Goal: Transaction & Acquisition: Purchase product/service

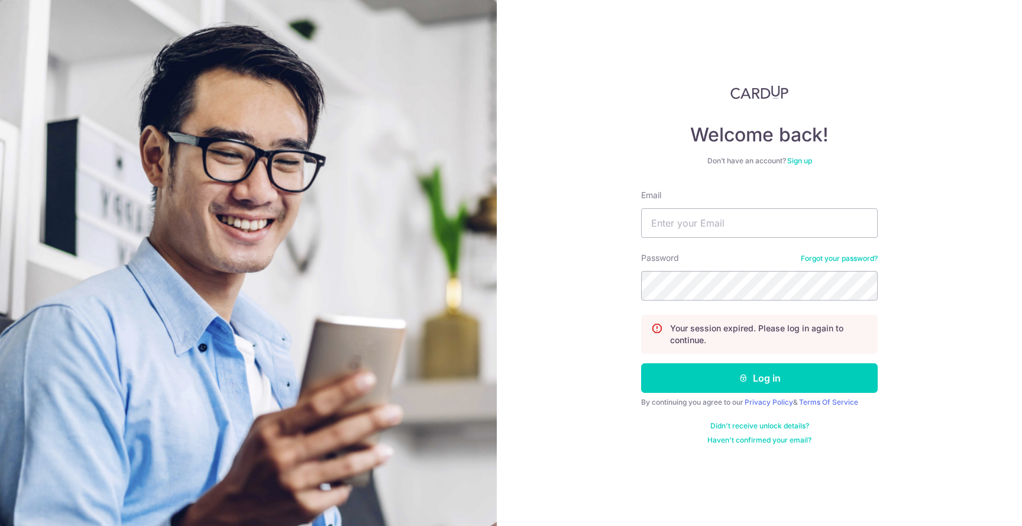
type input "[EMAIL_ADDRESS][DOMAIN_NAME]"
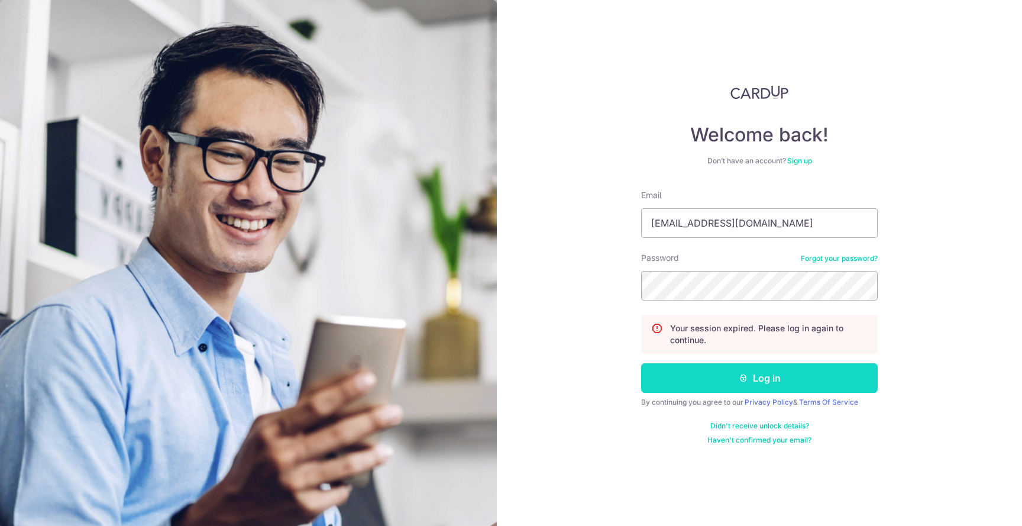
click at [776, 385] on button "Log in" at bounding box center [759, 378] width 237 height 30
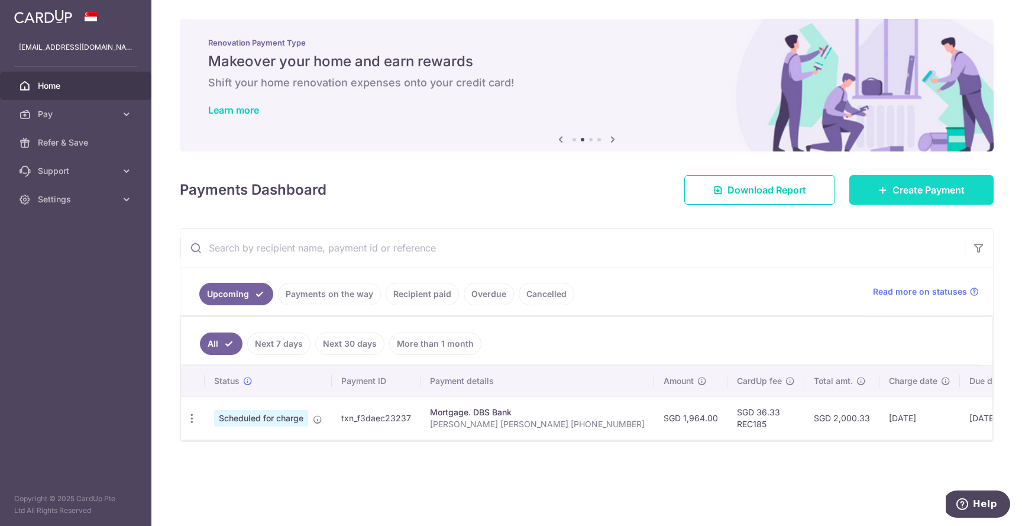
click at [903, 188] on span "Create Payment" at bounding box center [929, 190] width 72 height 14
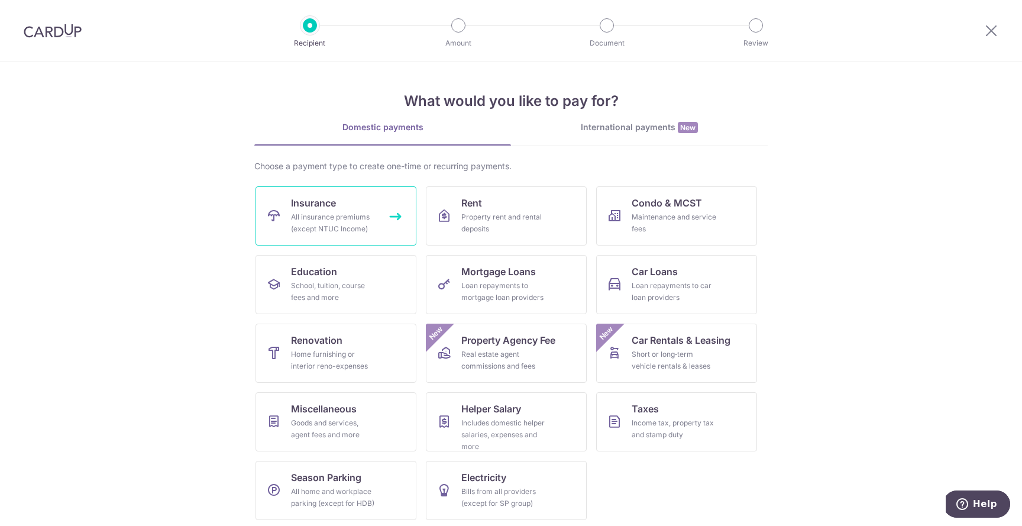
click at [351, 228] on div "All insurance premiums (except NTUC Income)" at bounding box center [333, 223] width 85 height 24
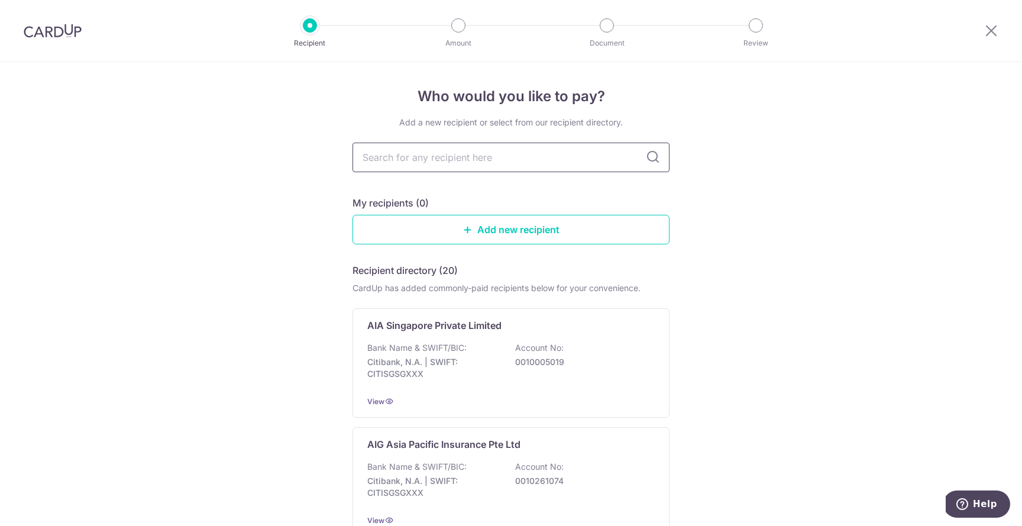
click at [517, 161] on input "text" at bounding box center [511, 158] width 317 height 30
click at [518, 158] on input "text" at bounding box center [511, 158] width 317 height 30
click at [518, 153] on input "text" at bounding box center [511, 158] width 317 height 30
click at [520, 156] on input "text" at bounding box center [511, 158] width 317 height 30
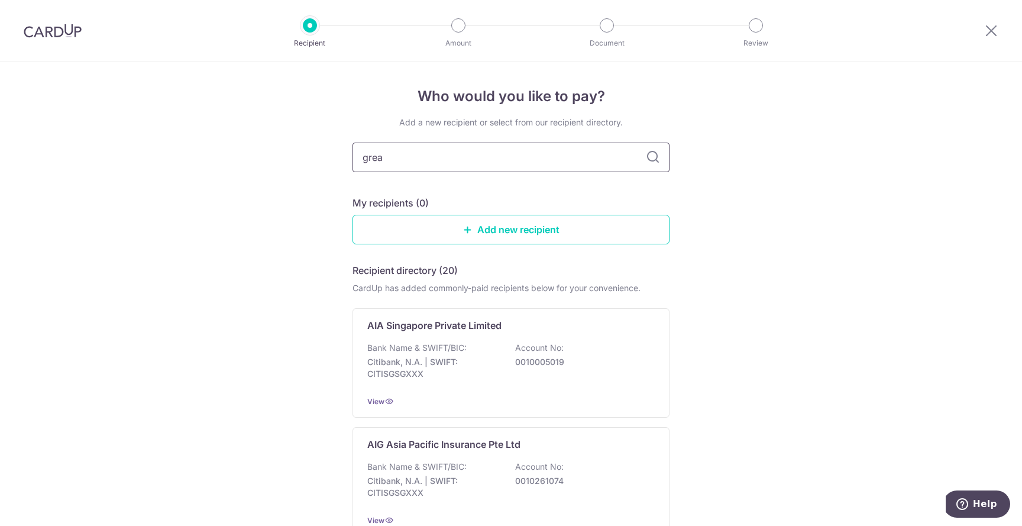
type input "great"
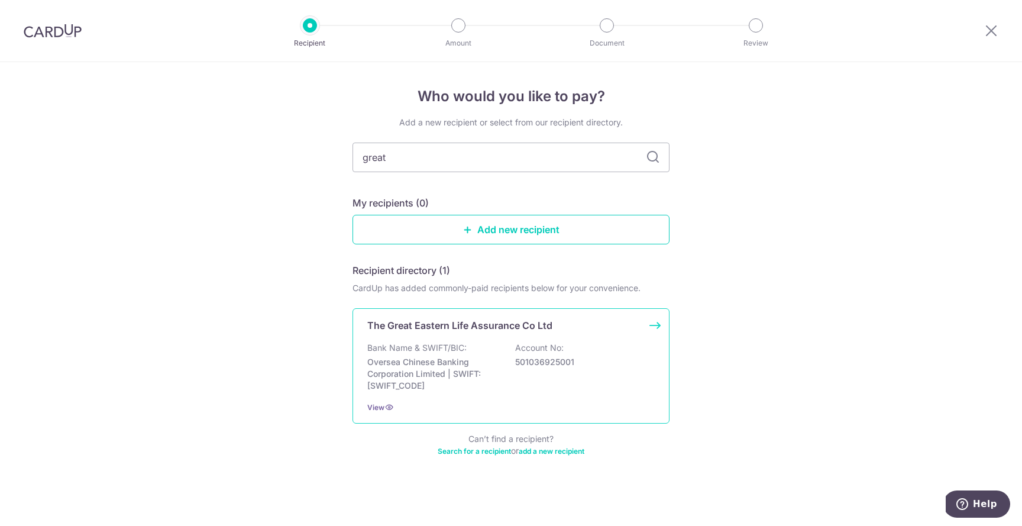
click at [514, 341] on div "The Great Eastern Life Assurance Co Ltd Bank Name & SWIFT/BIC: Oversea Chinese …" at bounding box center [511, 365] width 317 height 115
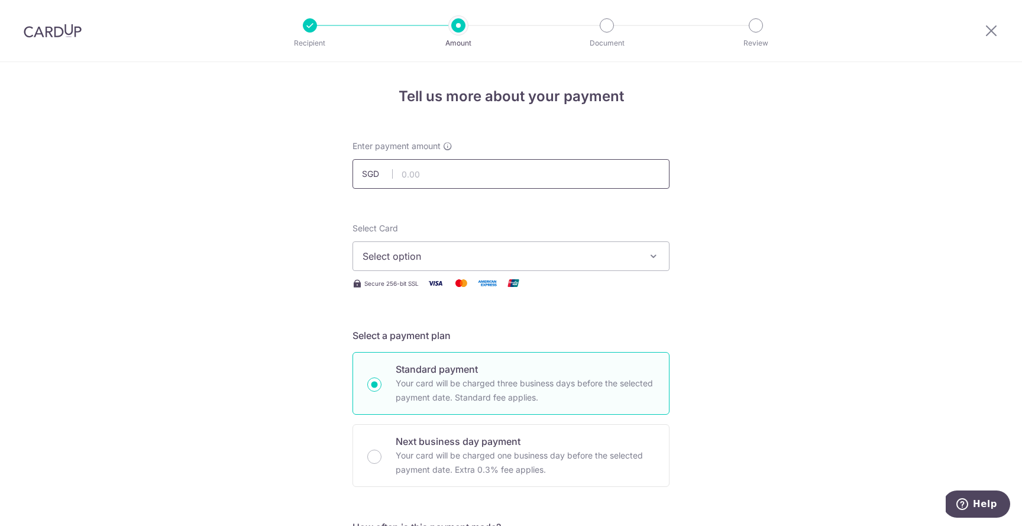
click at [415, 175] on input "text" at bounding box center [511, 174] width 317 height 30
click at [431, 172] on input "text" at bounding box center [511, 174] width 317 height 30
type input "1,749.40"
click at [673, 162] on div "Enter payment amount SGD 1,749.40 1749.40" at bounding box center [510, 164] width 331 height 49
click at [485, 254] on span "Select option" at bounding box center [501, 256] width 276 height 14
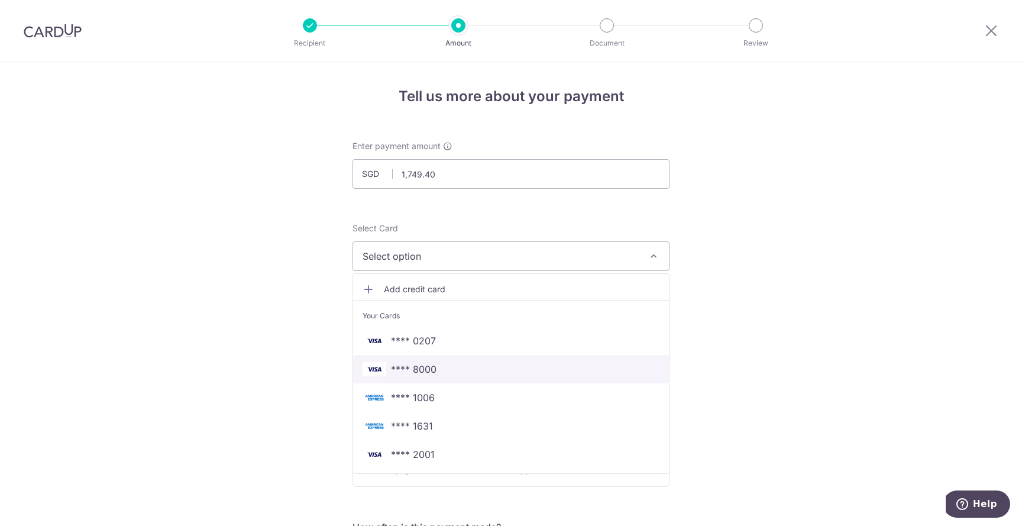
click at [421, 364] on span "**** 8000" at bounding box center [414, 369] width 46 height 14
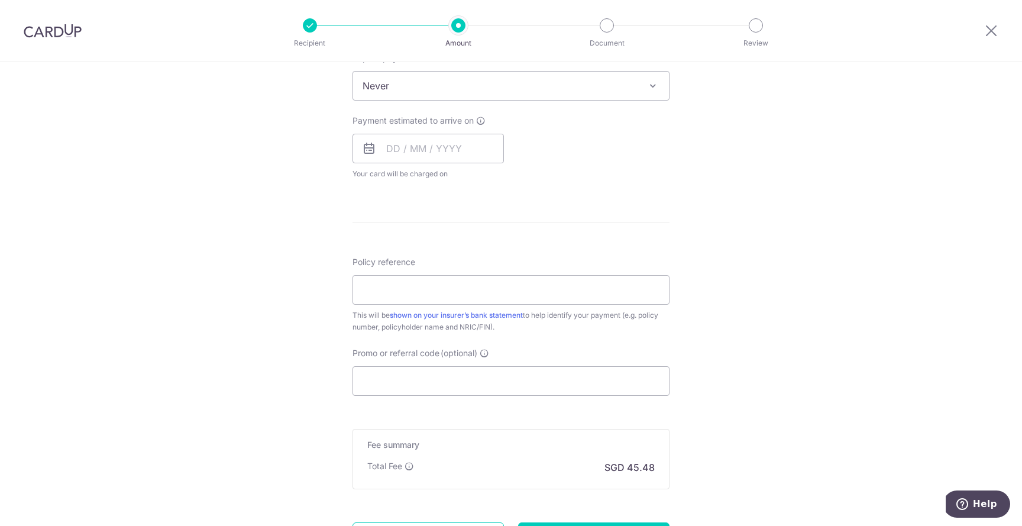
scroll to position [493, 0]
click at [440, 290] on input "Policy reference" at bounding box center [511, 288] width 317 height 30
click at [440, 289] on input "Policy reference" at bounding box center [511, 288] width 317 height 30
type input "HO SIEW PING JOYCE 0207188022"
click at [399, 384] on input "Promo or referral code (optional)" at bounding box center [511, 379] width 317 height 30
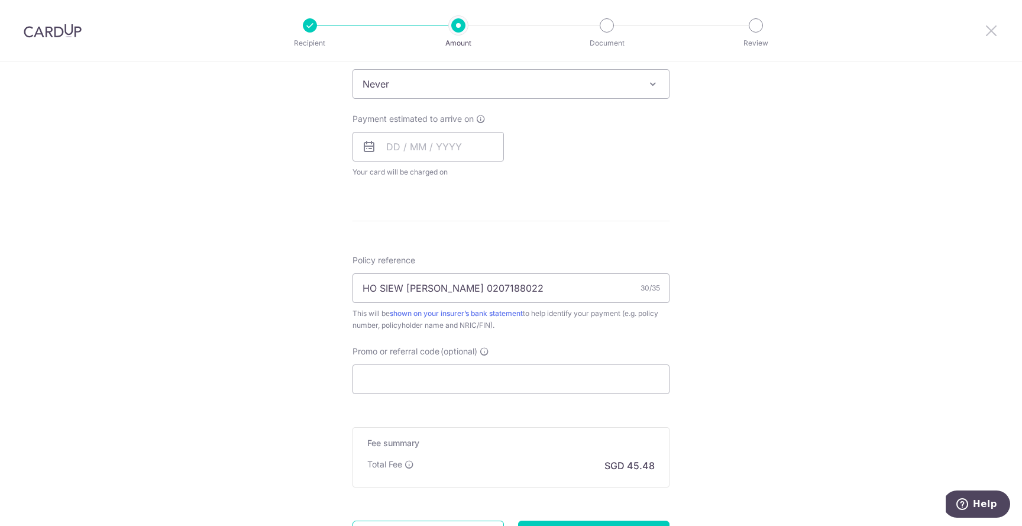
click at [990, 33] on icon at bounding box center [991, 30] width 14 height 15
click at [429, 143] on input "text" at bounding box center [428, 147] width 151 height 30
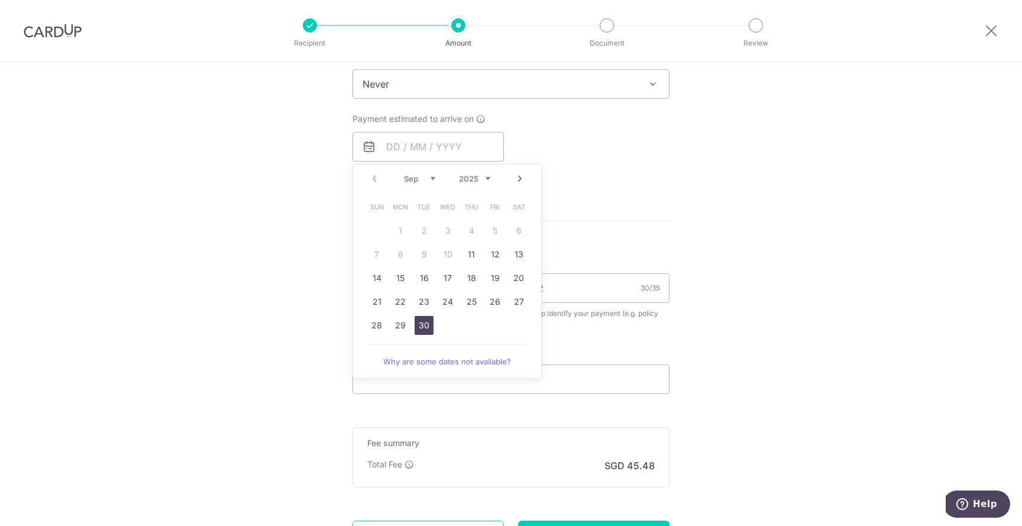
click at [419, 321] on link "30" at bounding box center [424, 325] width 19 height 19
type input "30/09/2025"
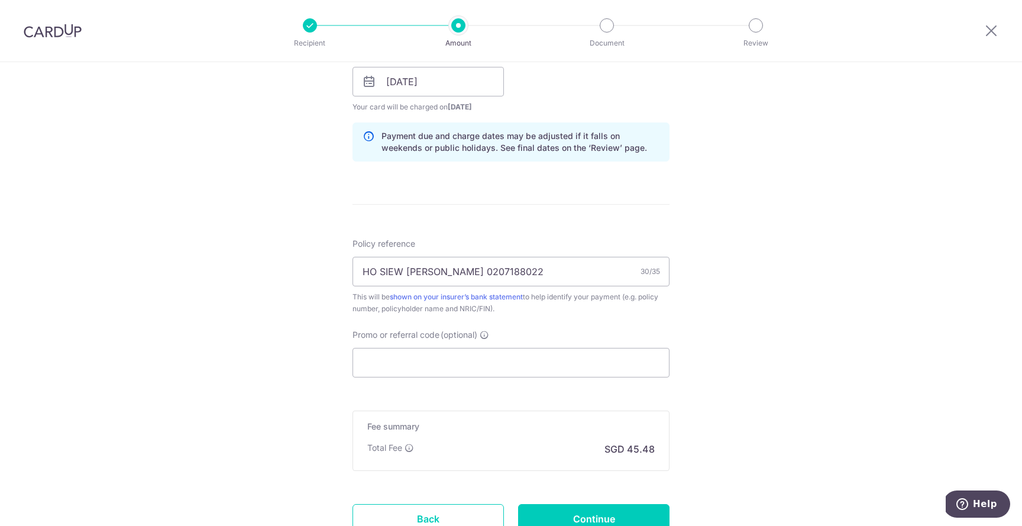
scroll to position [562, 0]
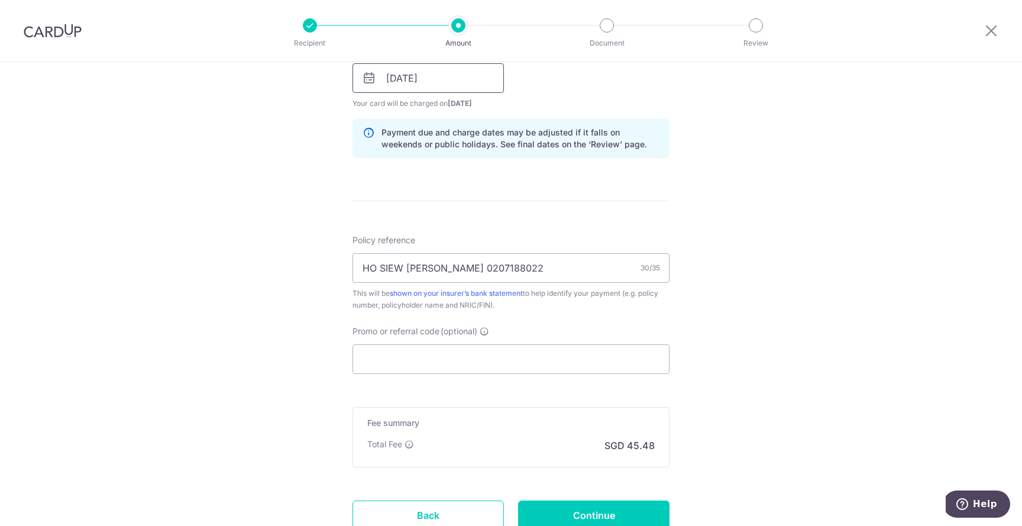
click at [461, 79] on input "30/09/2025" at bounding box center [428, 78] width 151 height 30
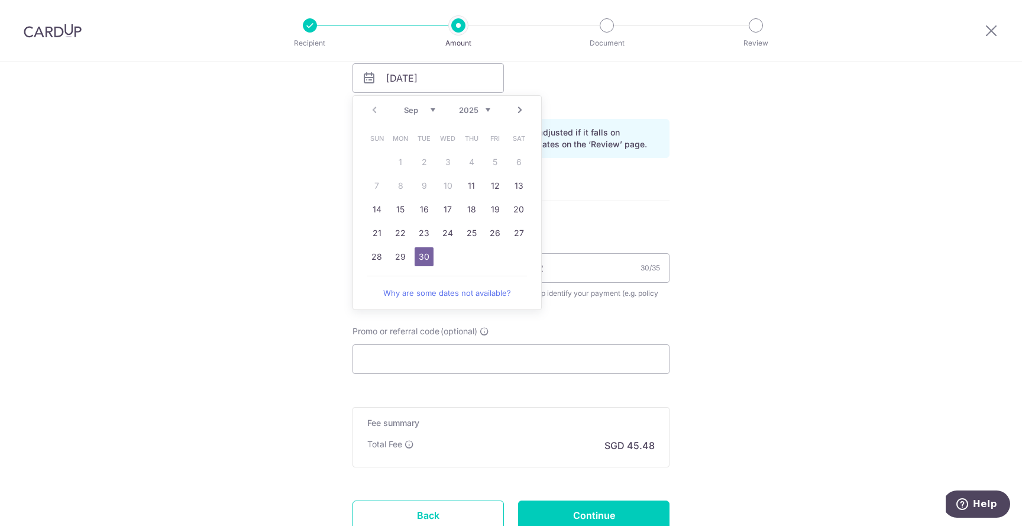
click at [728, 132] on div "Tell us more about your payment Enter payment amount SGD 1,749.40 1749.40 Selec…" at bounding box center [511, 59] width 1022 height 1119
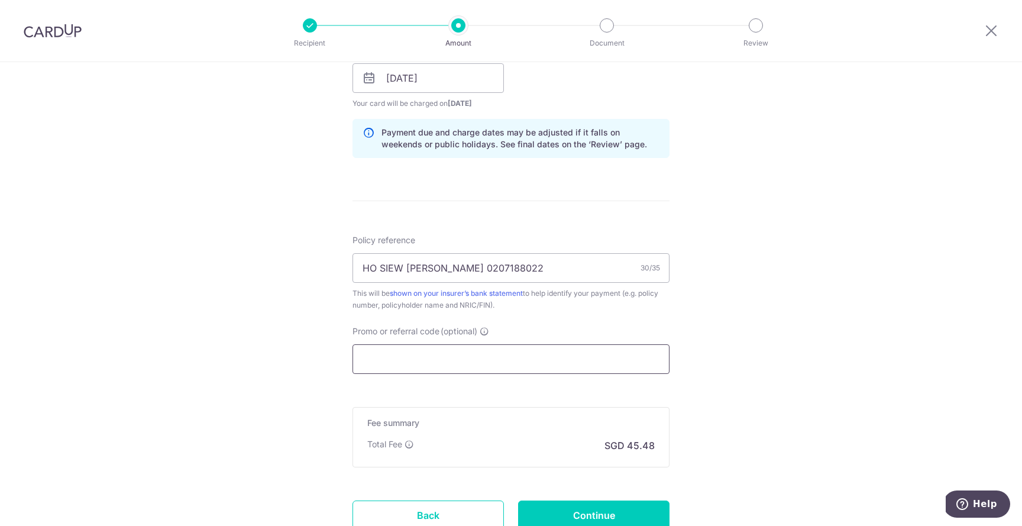
click at [405, 354] on input "Promo or referral code (optional)" at bounding box center [511, 359] width 317 height 30
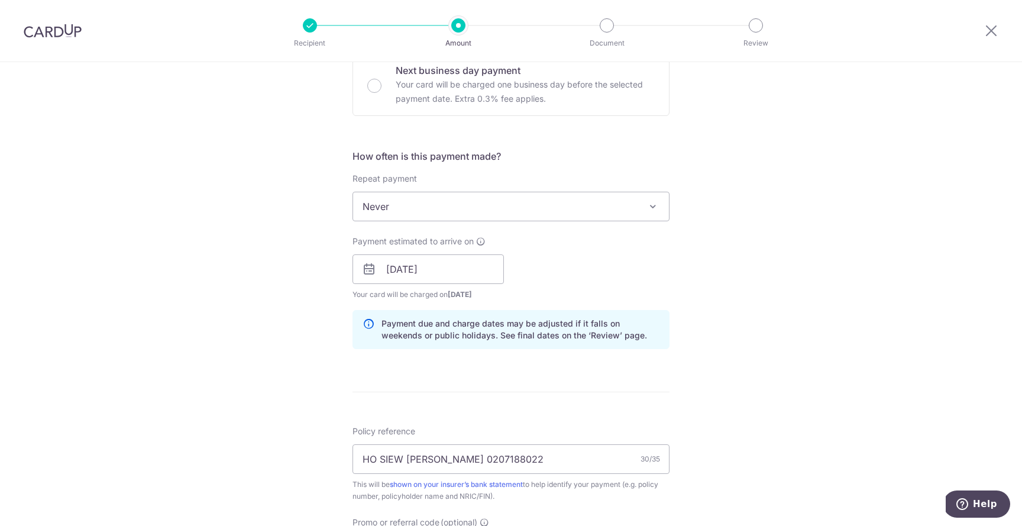
scroll to position [379, 0]
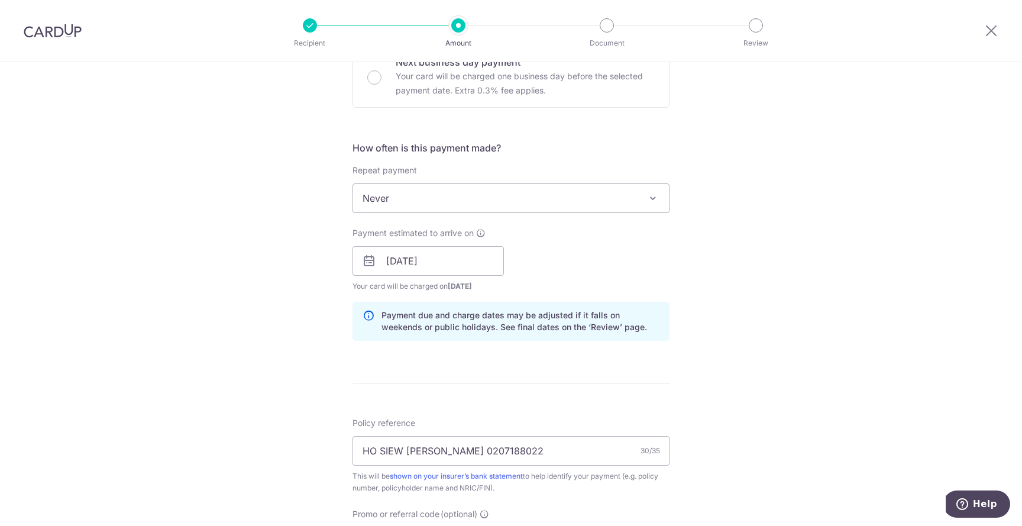
click at [1015, 297] on div "Tell us more about your payment Enter payment amount SGD 1,749.40 1749.40 Selec…" at bounding box center [511, 242] width 1022 height 1119
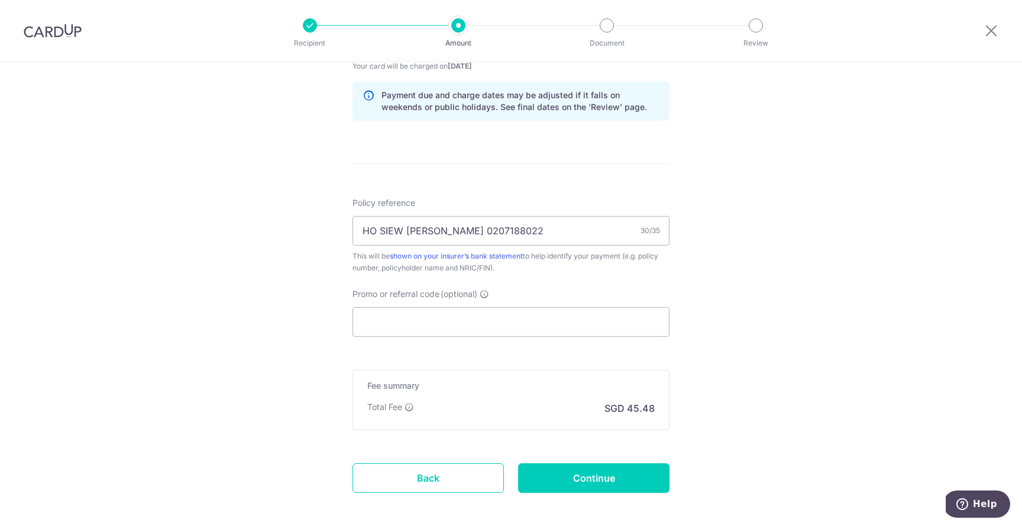
scroll to position [627, 0]
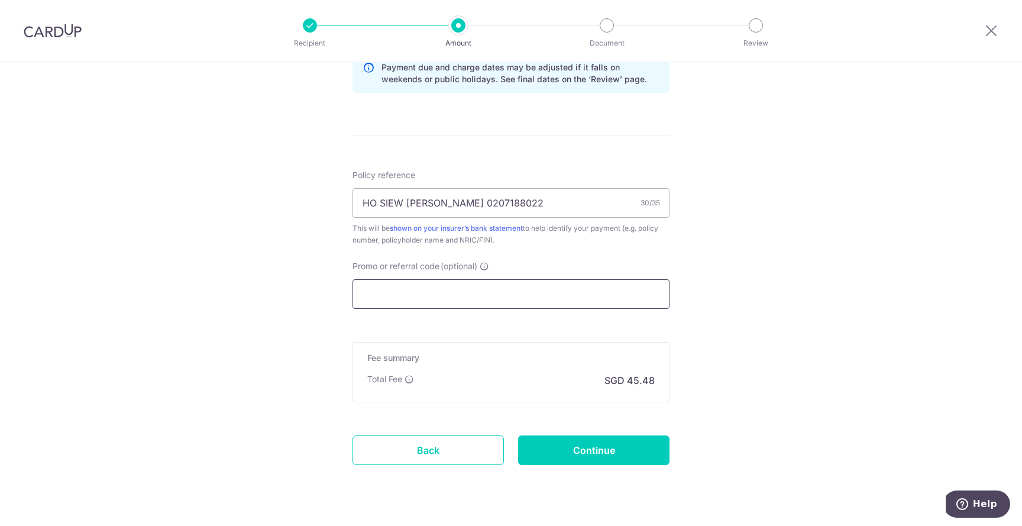
click at [438, 295] on input "Promo or referral code (optional)" at bounding box center [511, 294] width 317 height 30
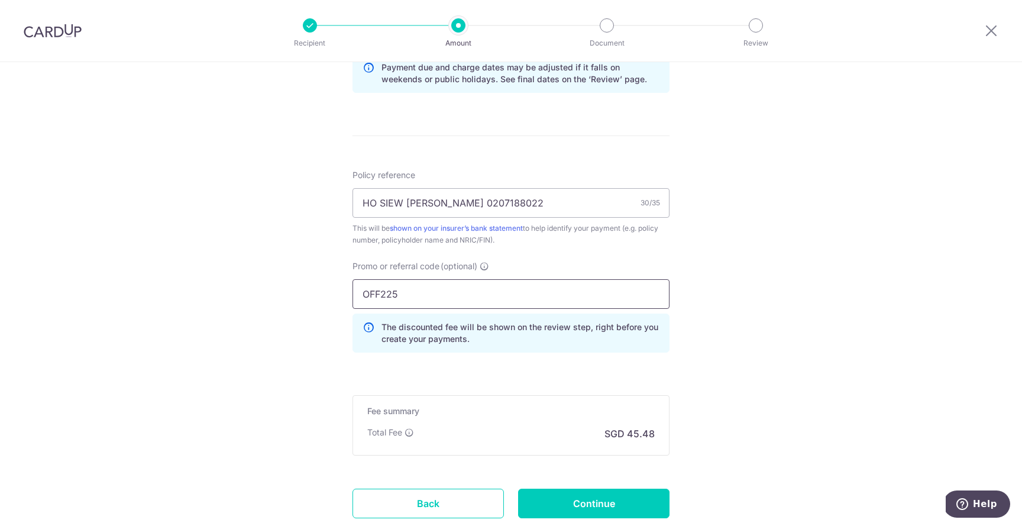
type input "OFF225"
click at [906, 393] on div "Tell us more about your payment Enter payment amount SGD 1,749.40 1749.40 Selec…" at bounding box center [511, 21] width 1022 height 1172
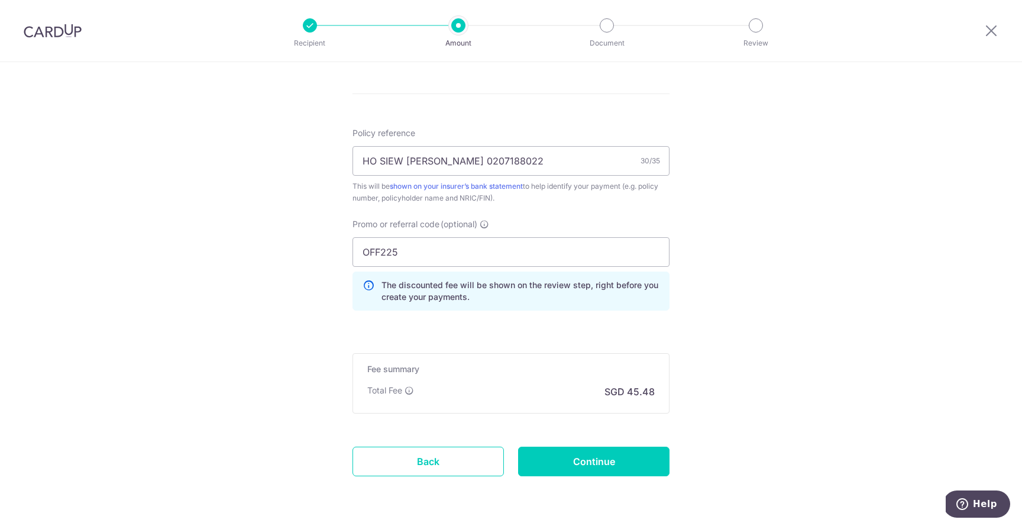
scroll to position [708, 0]
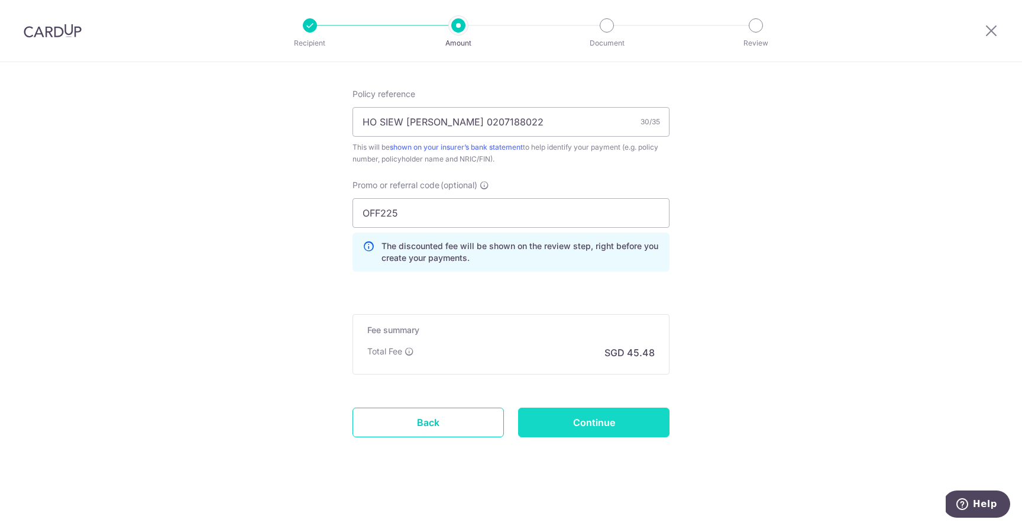
click at [611, 427] on input "Continue" at bounding box center [593, 423] width 151 height 30
type input "Create Schedule"
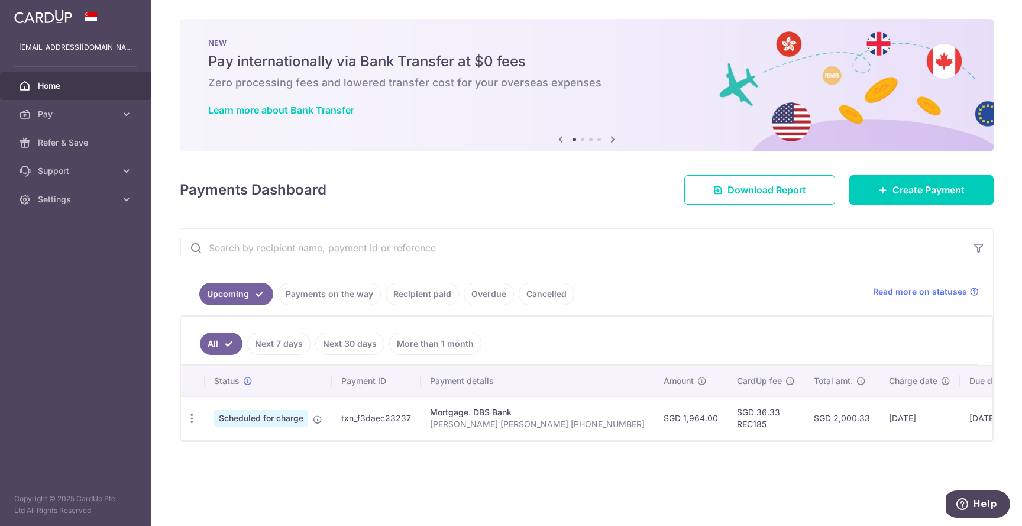
click at [612, 139] on icon at bounding box center [613, 139] width 14 height 15
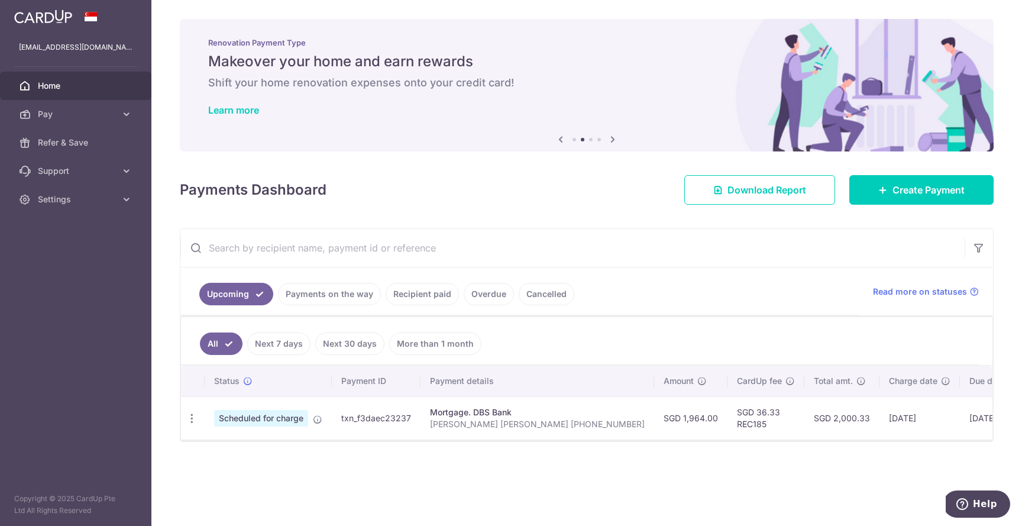
click at [612, 139] on icon at bounding box center [613, 139] width 14 height 15
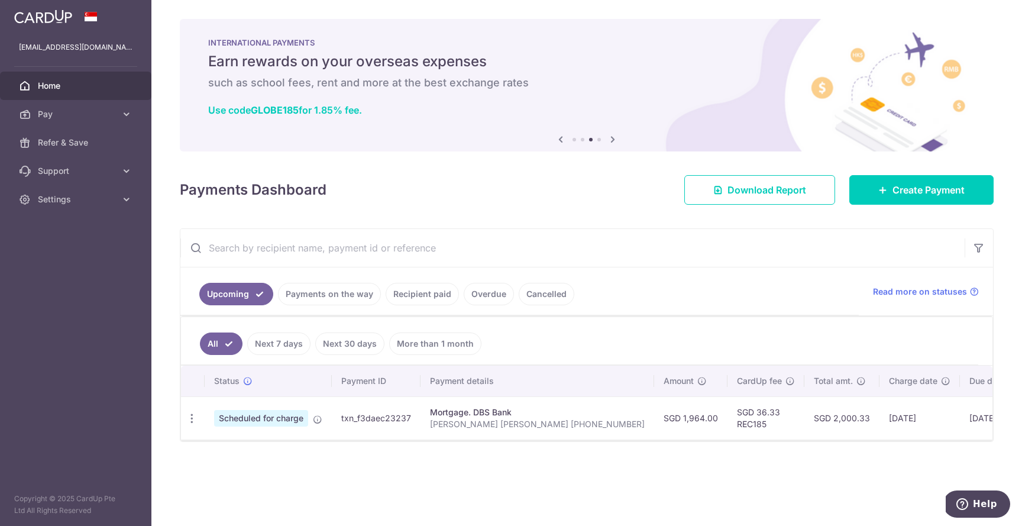
click at [612, 139] on icon at bounding box center [613, 139] width 14 height 15
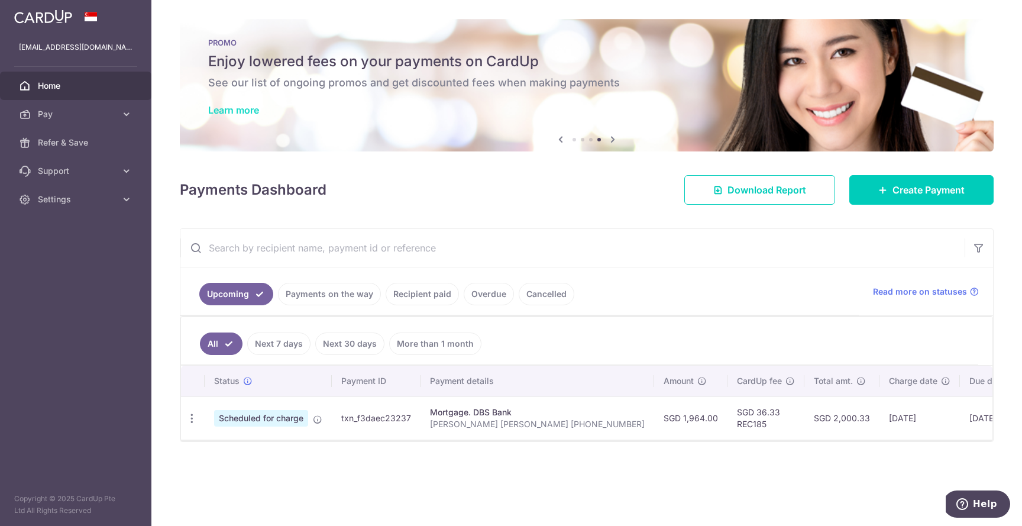
click at [246, 114] on link "Learn more" at bounding box center [233, 110] width 51 height 12
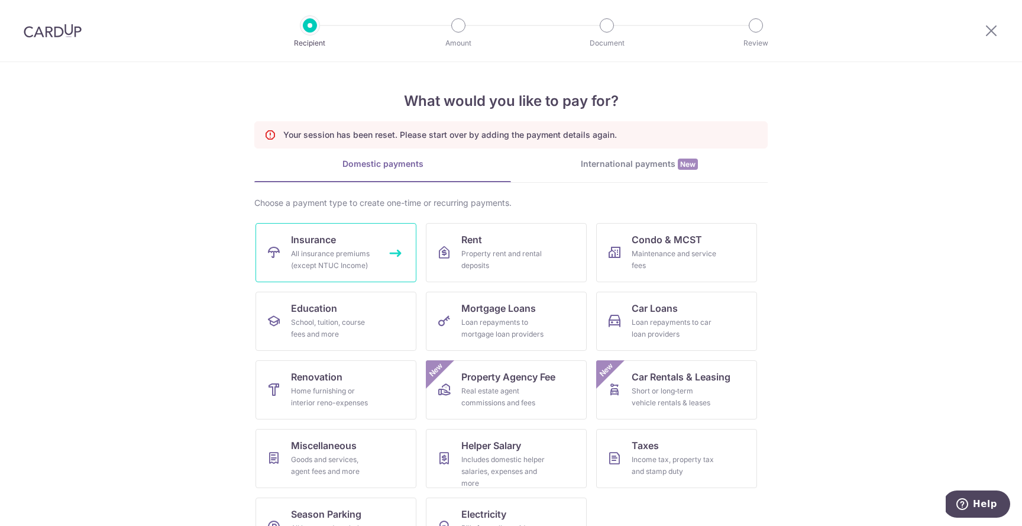
click at [343, 261] on div "All insurance premiums (except NTUC Income)" at bounding box center [333, 260] width 85 height 24
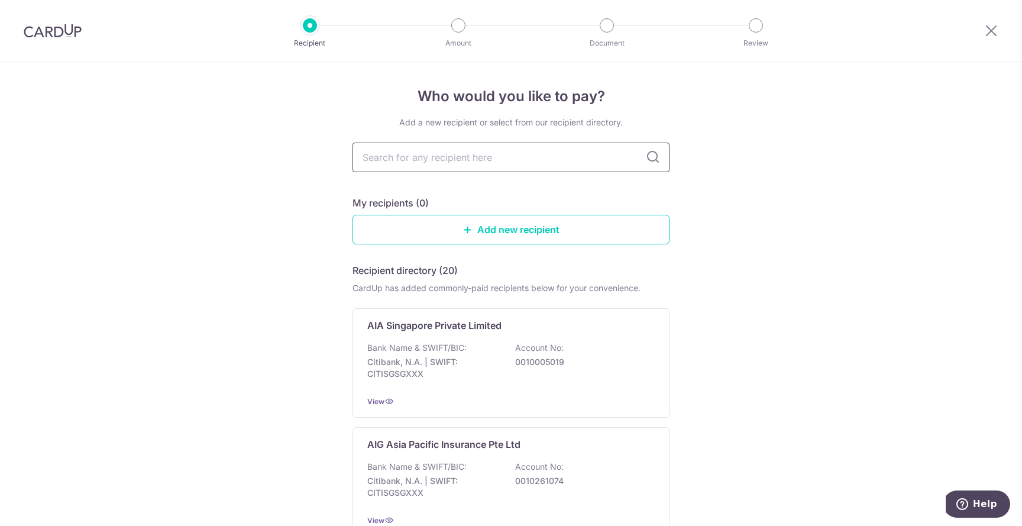
click at [531, 159] on input "text" at bounding box center [511, 158] width 317 height 30
type input "E"
type input "GREAT"
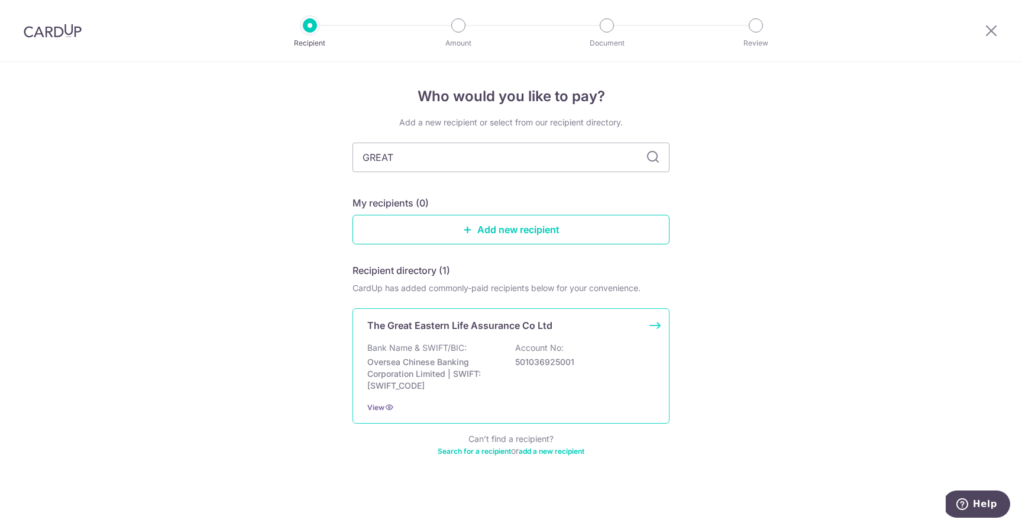
click at [582, 350] on div "Bank Name & SWIFT/BIC: Oversea Chinese Banking Corporation Limited | SWIFT: OCB…" at bounding box center [511, 367] width 288 height 50
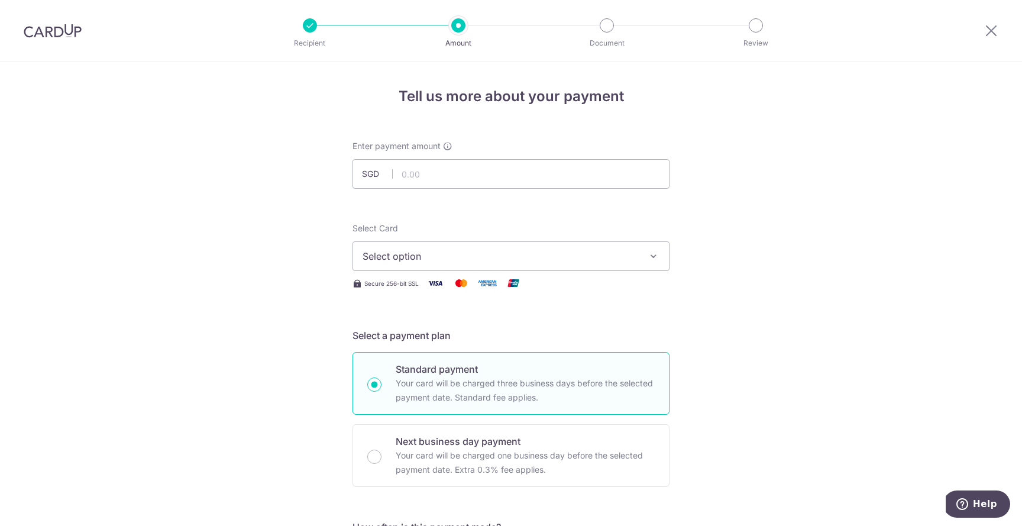
click at [548, 262] on span "Select option" at bounding box center [501, 256] width 276 height 14
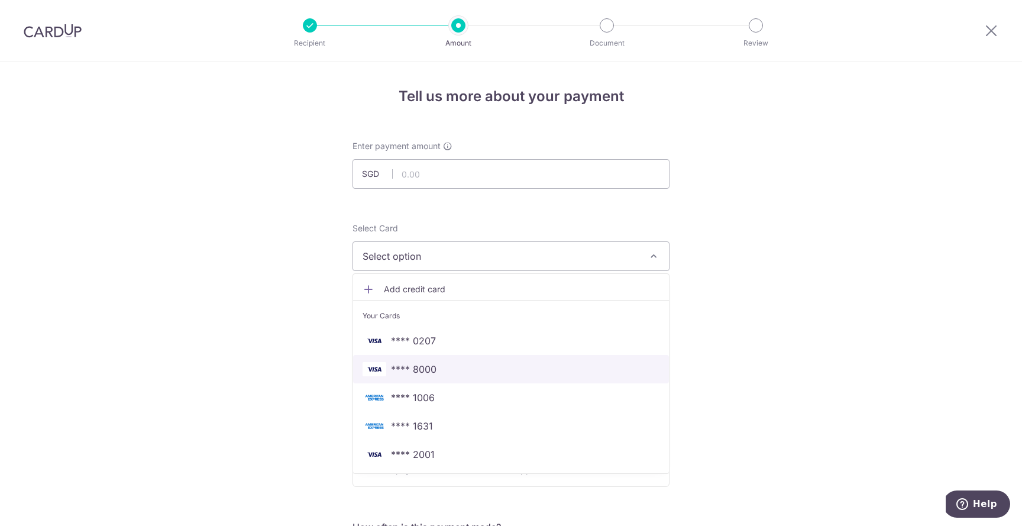
click at [441, 370] on span "**** 8000" at bounding box center [511, 369] width 297 height 14
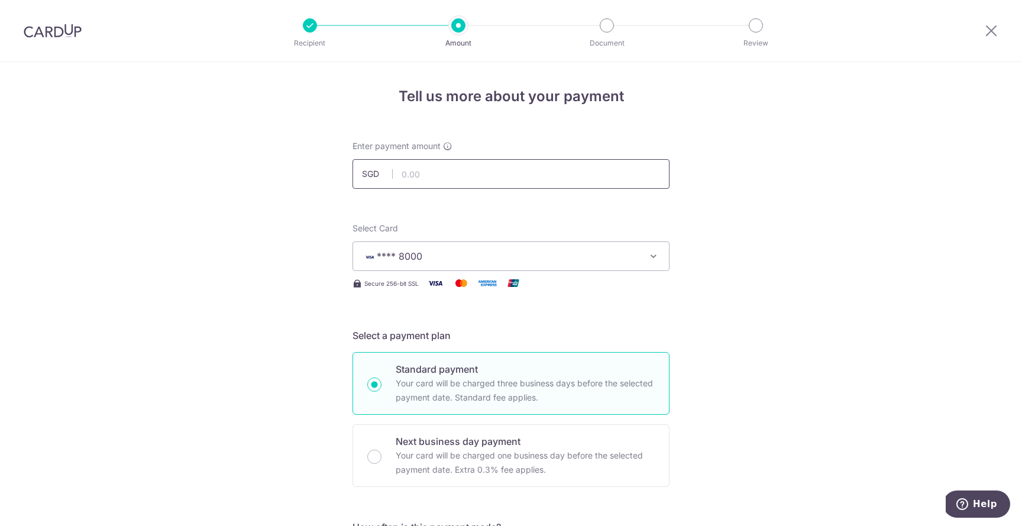
click at [481, 173] on input "text" at bounding box center [511, 174] width 317 height 30
type input "1,749.40"
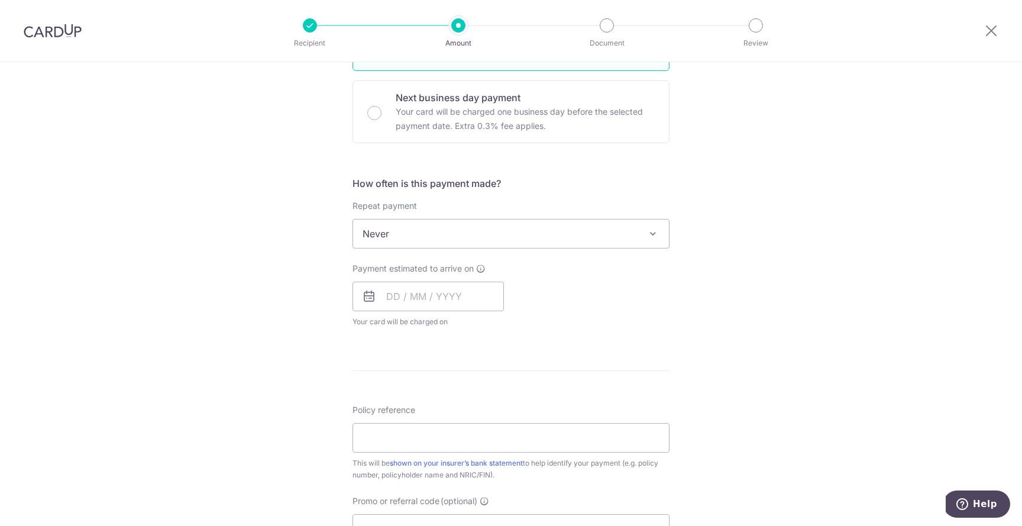
scroll to position [345, 0]
click at [421, 300] on input "text" at bounding box center [428, 295] width 151 height 30
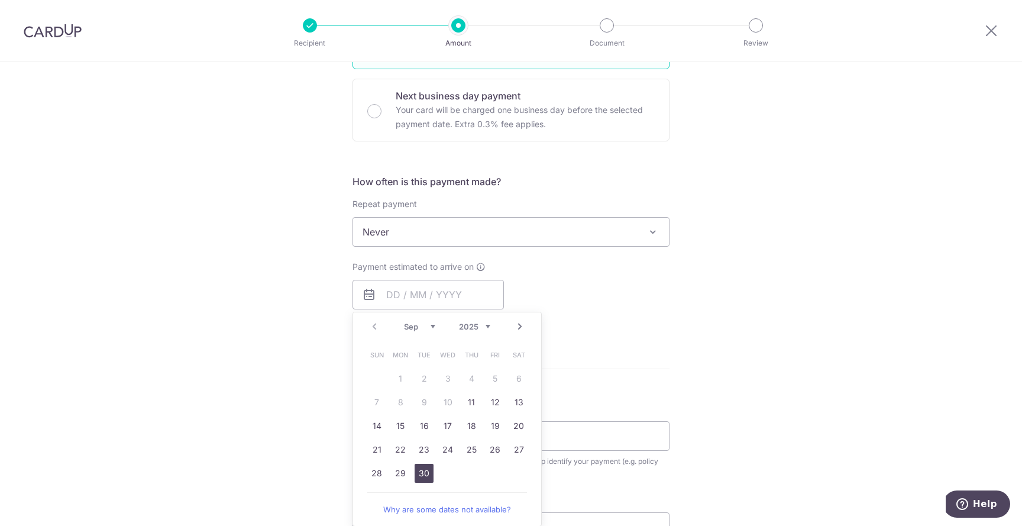
click at [424, 469] on link "30" at bounding box center [424, 473] width 19 height 19
type input "30/09/2025"
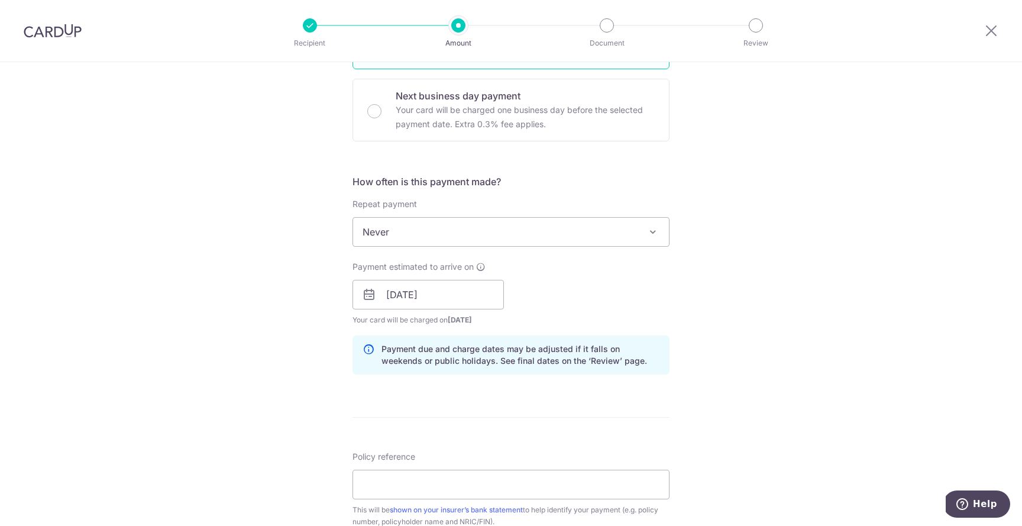
click at [594, 296] on div "Payment estimated to arrive on 30/09/2025 Prev Next Sep Oct Nov Dec 2025 2026 2…" at bounding box center [510, 293] width 331 height 65
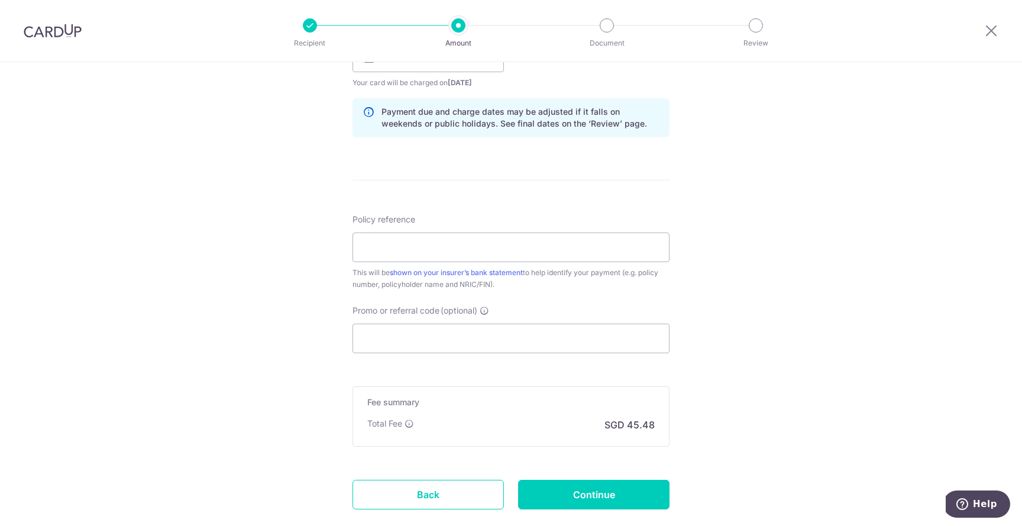
scroll to position [622, 0]
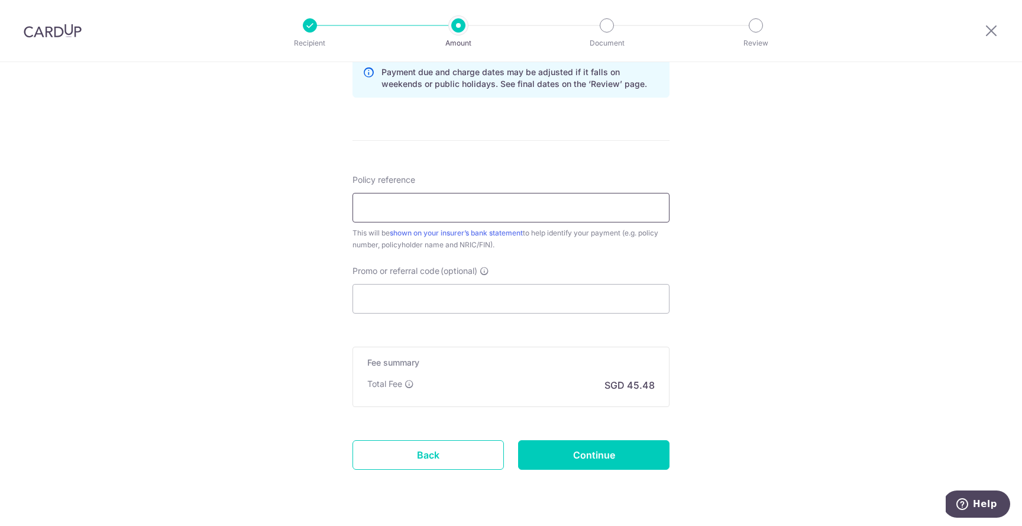
click at [388, 215] on input "Policy reference" at bounding box center [511, 208] width 317 height 30
type input "HO SIEW PING JOYCE 0207188022"
click at [483, 293] on input "Promo or referral code (optional)" at bounding box center [511, 299] width 317 height 30
click at [477, 301] on input "Promo or referral code (optional)" at bounding box center [511, 299] width 317 height 30
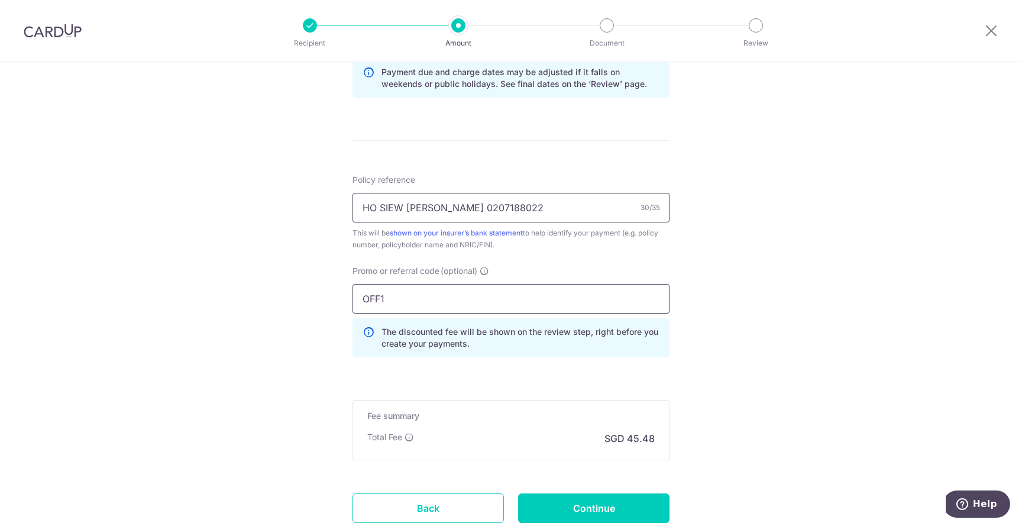
type input "OFF1"
click at [531, 205] on input "HO SIEW PING JOYCE 0207188022" at bounding box center [511, 208] width 317 height 30
drag, startPoint x: 532, startPoint y: 205, endPoint x: 322, endPoint y: 196, distance: 210.2
click at [322, 196] on div "Tell us more about your payment Enter payment amount SGD 1,749.40 1749.40 Selec…" at bounding box center [511, 26] width 1022 height 1172
drag, startPoint x: 382, startPoint y: 213, endPoint x: 335, endPoint y: 205, distance: 47.4
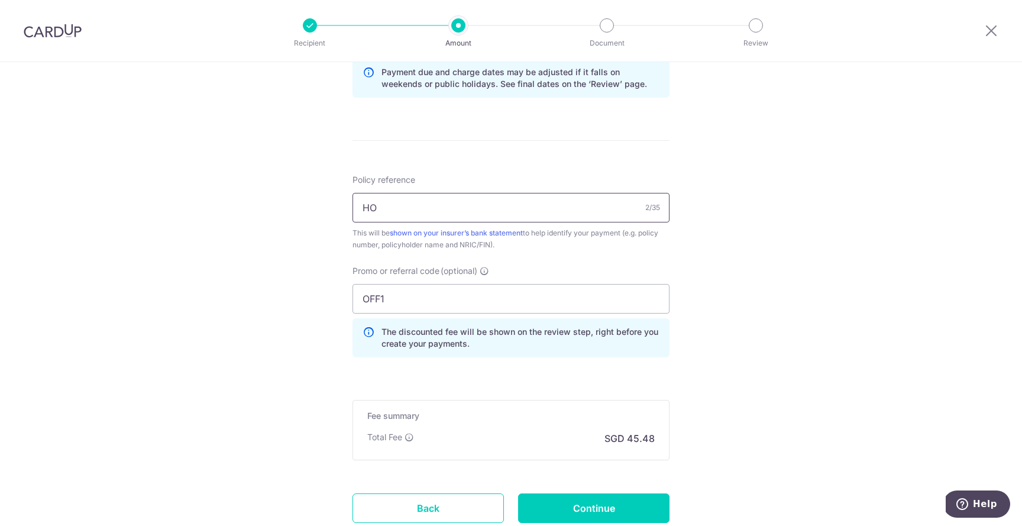
click at [335, 205] on div "Tell us more about your payment Enter payment amount SGD 1,749.40 1749.40 Selec…" at bounding box center [511, 26] width 1022 height 1172
type input "HO SIEW PING JOYCE 0207188022"
click at [453, 300] on input "OFF1" at bounding box center [511, 299] width 317 height 30
click at [401, 303] on input "OFF1" at bounding box center [511, 299] width 317 height 30
type input "OFF225"
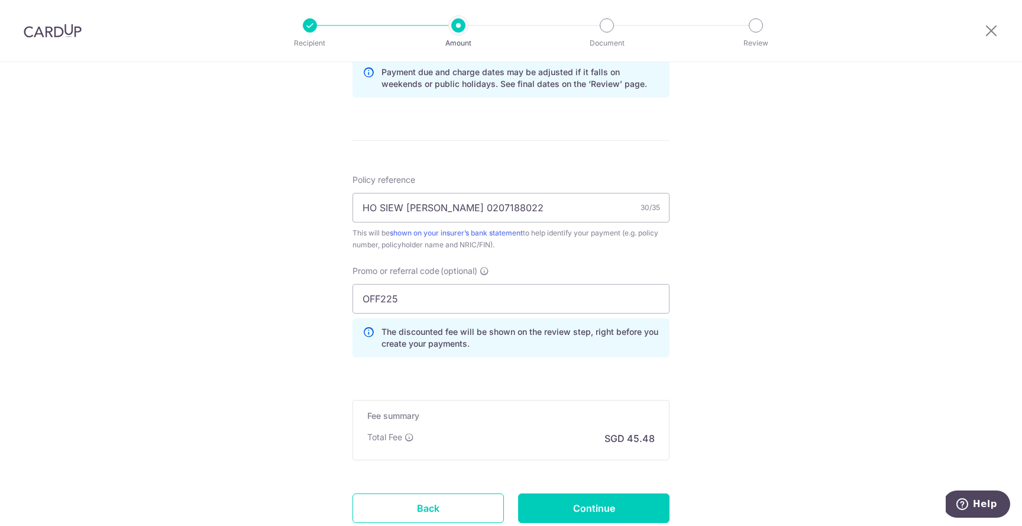
click at [704, 350] on div "Tell us more about your payment Enter payment amount SGD 1,749.40 1749.40 Selec…" at bounding box center [511, 26] width 1022 height 1172
click at [613, 498] on input "Continue" at bounding box center [593, 508] width 151 height 30
type input "Create Schedule"
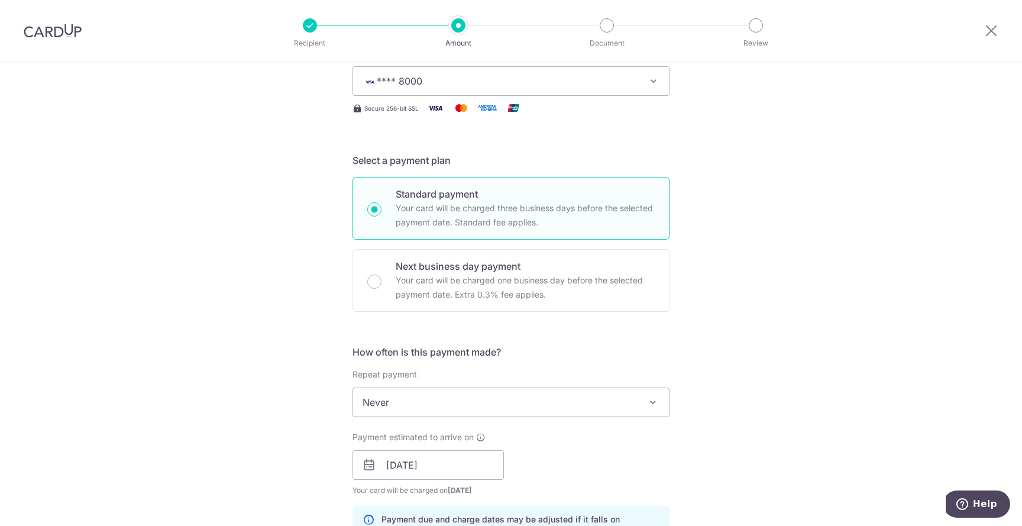
scroll to position [122, 0]
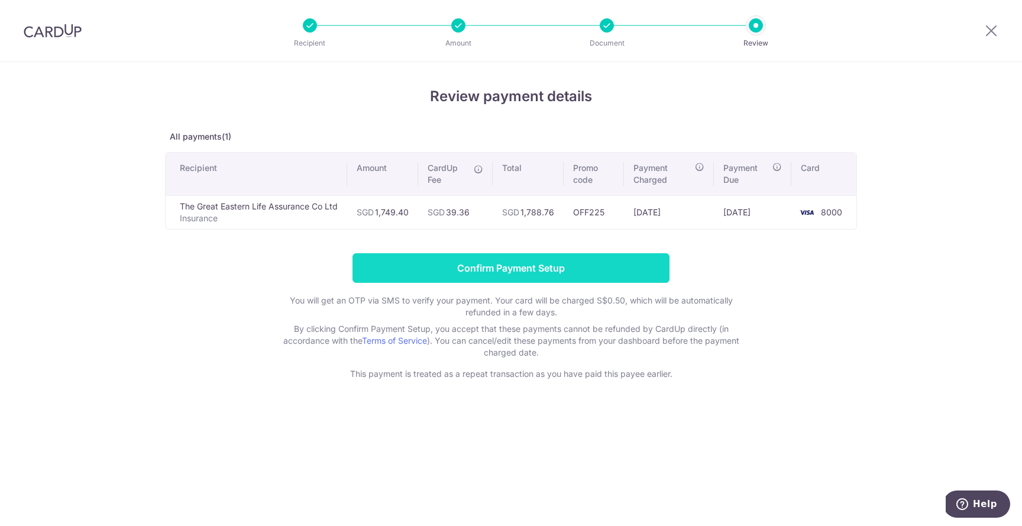
click at [534, 267] on input "Confirm Payment Setup" at bounding box center [511, 268] width 317 height 30
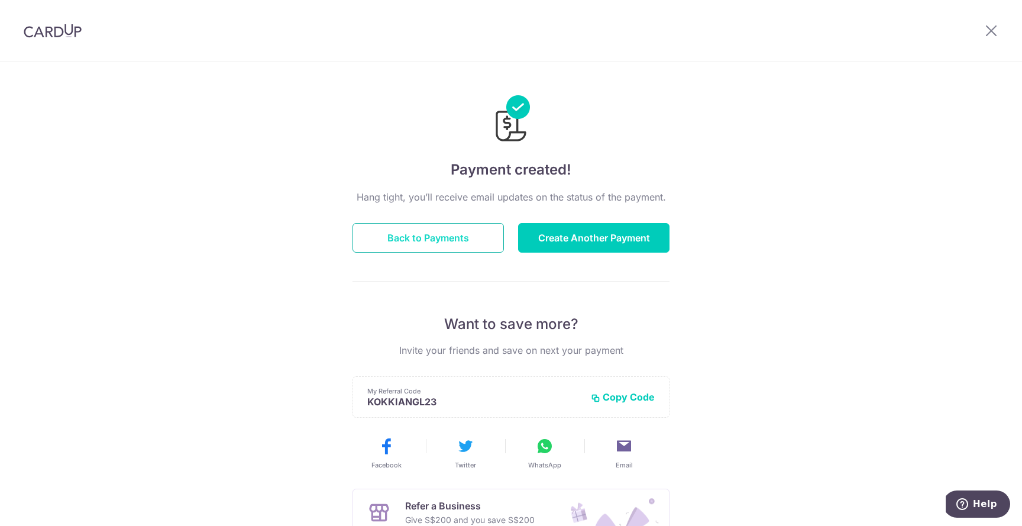
click at [448, 238] on button "Back to Payments" at bounding box center [428, 238] width 151 height 30
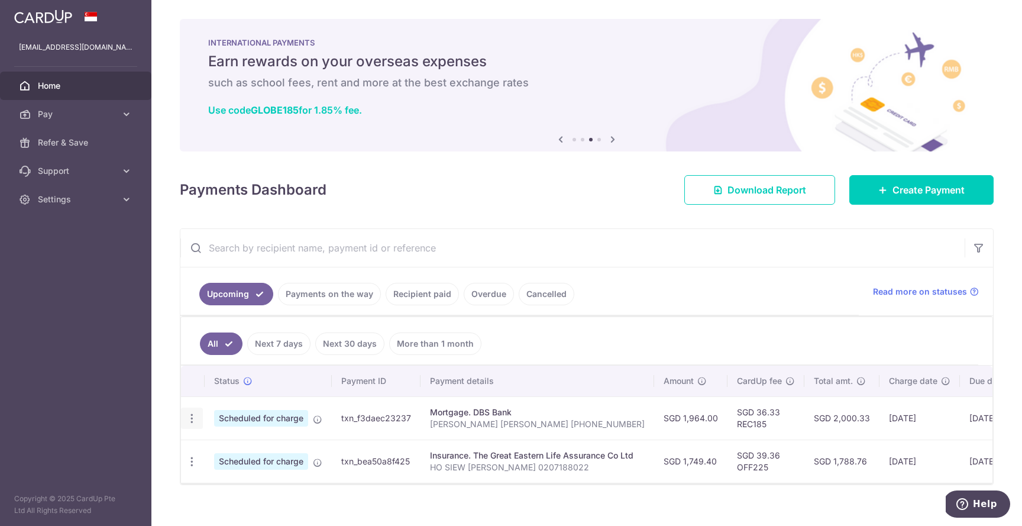
click at [189, 420] on icon "button" at bounding box center [192, 418] width 12 height 12
click at [218, 449] on span "Update payment" at bounding box center [255, 451] width 80 height 14
radio input "true"
type input "1,964.00"
type input "[DATE]"
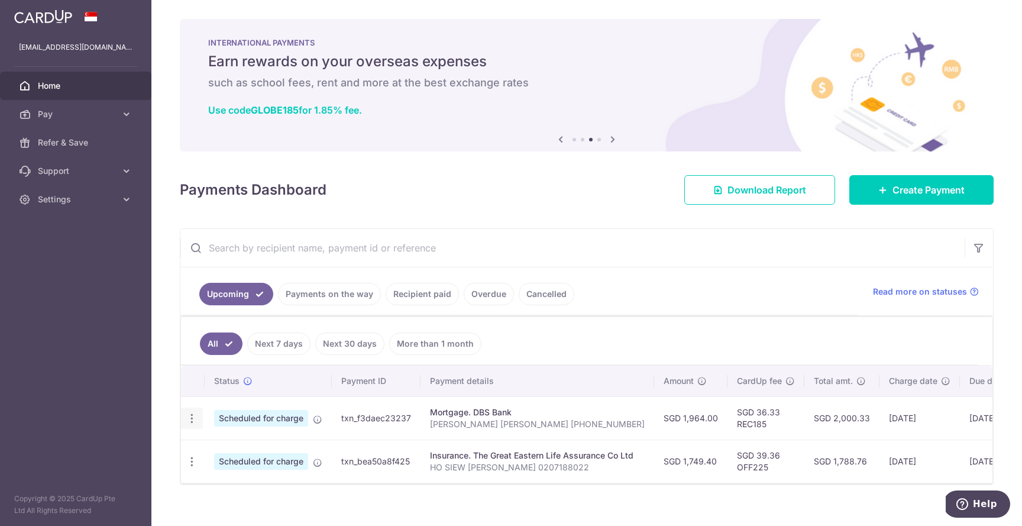
type input "[PERSON_NAME] [PERSON_NAME] [PHONE_NUMBER]"
type input "REC185"
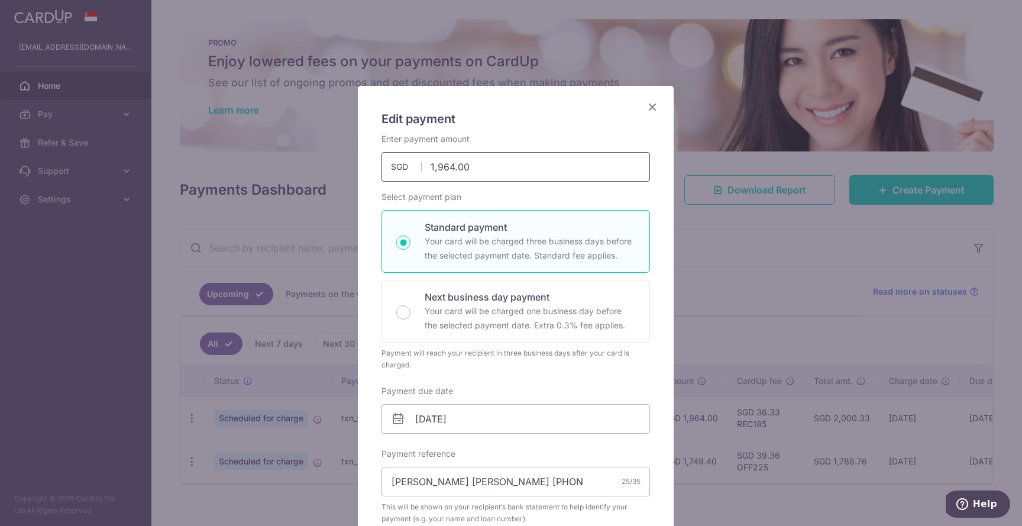
drag, startPoint x: 472, startPoint y: 167, endPoint x: 416, endPoint y: 162, distance: 55.9
click at [416, 162] on div "1,964.00 1964.00 SGD" at bounding box center [516, 167] width 269 height 30
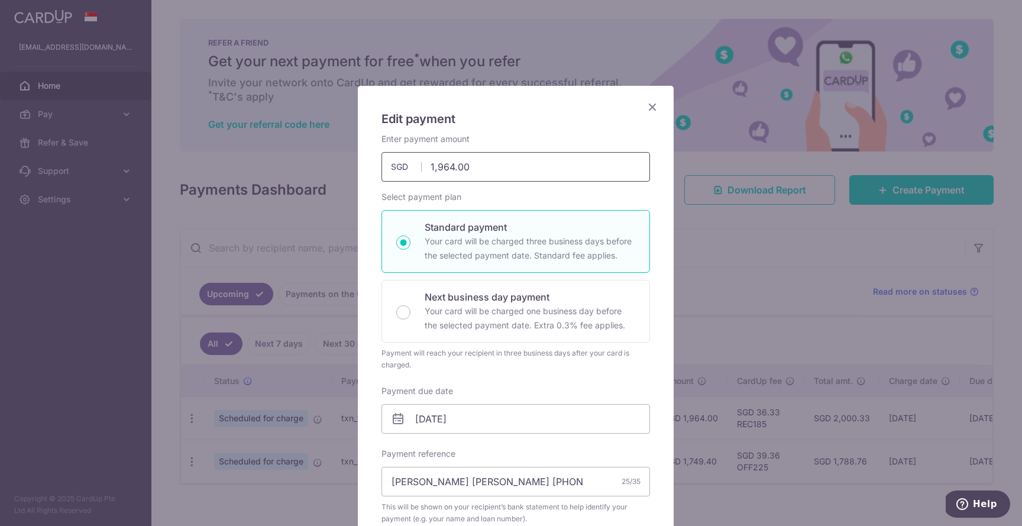
drag, startPoint x: 484, startPoint y: 163, endPoint x: 398, endPoint y: 163, distance: 86.4
click at [398, 163] on div "1,964.00 1964.00 SGD" at bounding box center [516, 167] width 269 height 30
drag, startPoint x: 486, startPoint y: 169, endPoint x: 409, endPoint y: 157, distance: 77.9
click at [409, 157] on input "1,964.00" at bounding box center [516, 167] width 269 height 30
click at [550, 208] on div "Select payment plan Standard payment Your card will be charged three business d…" at bounding box center [516, 281] width 269 height 180
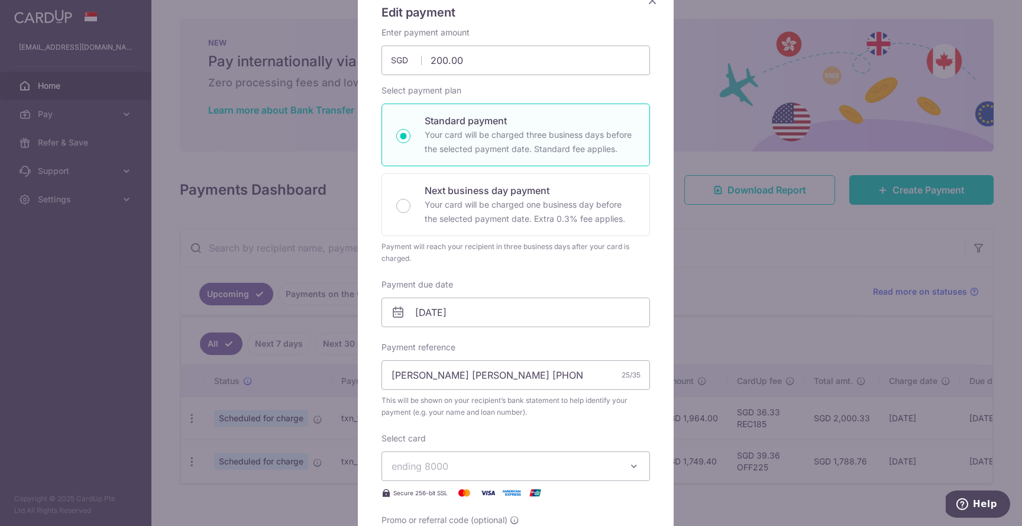
scroll to position [105, 0]
click at [461, 63] on input "200.00" at bounding box center [516, 62] width 269 height 30
type input "205.00"
click at [506, 91] on div "Select payment plan Standard payment Your card will be charged three business d…" at bounding box center [516, 176] width 269 height 180
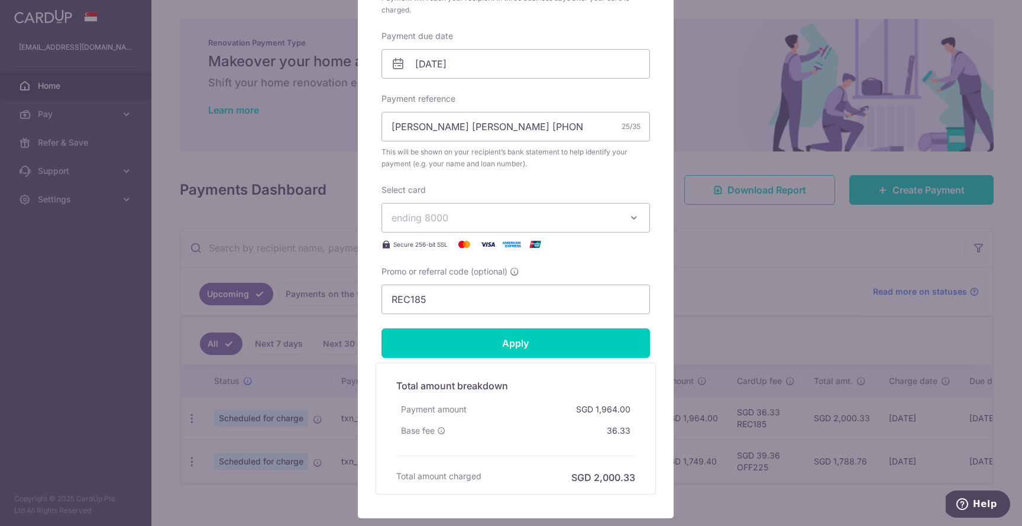
scroll to position [373, 0]
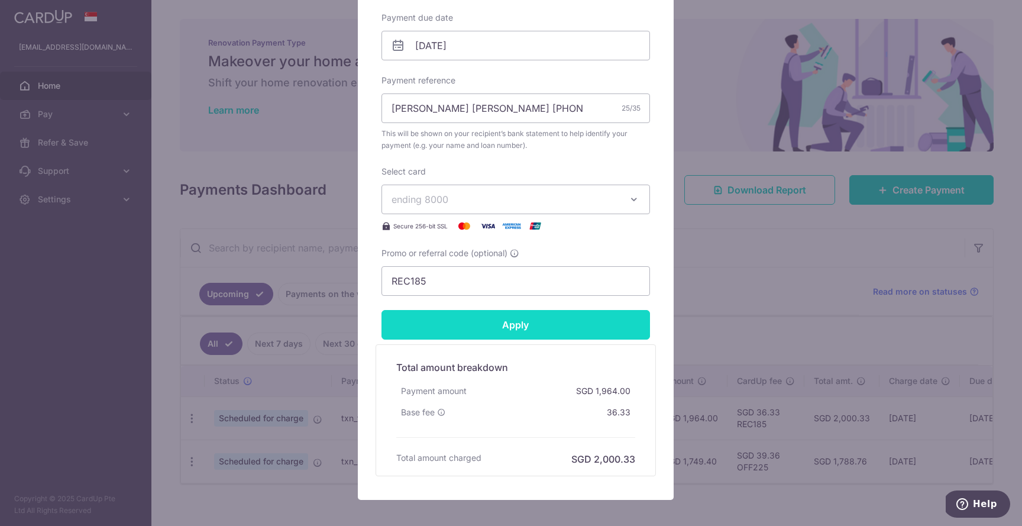
click at [563, 324] on input "Apply" at bounding box center [516, 325] width 269 height 30
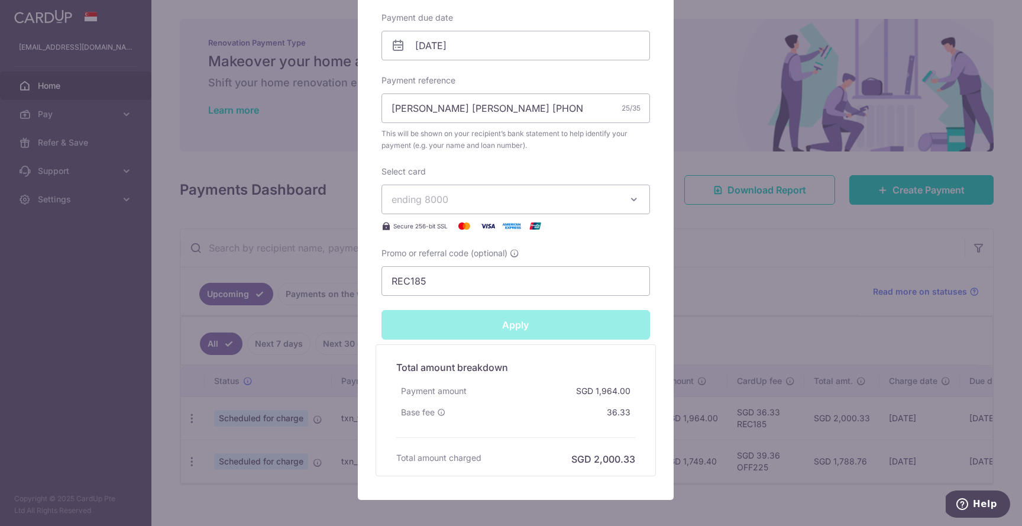
type input "Successfully Applied"
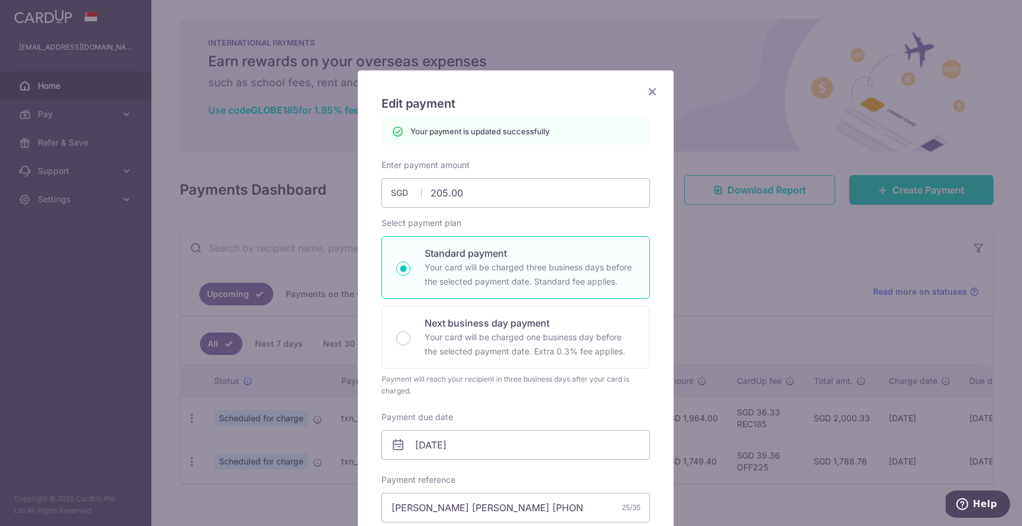
scroll to position [8, 0]
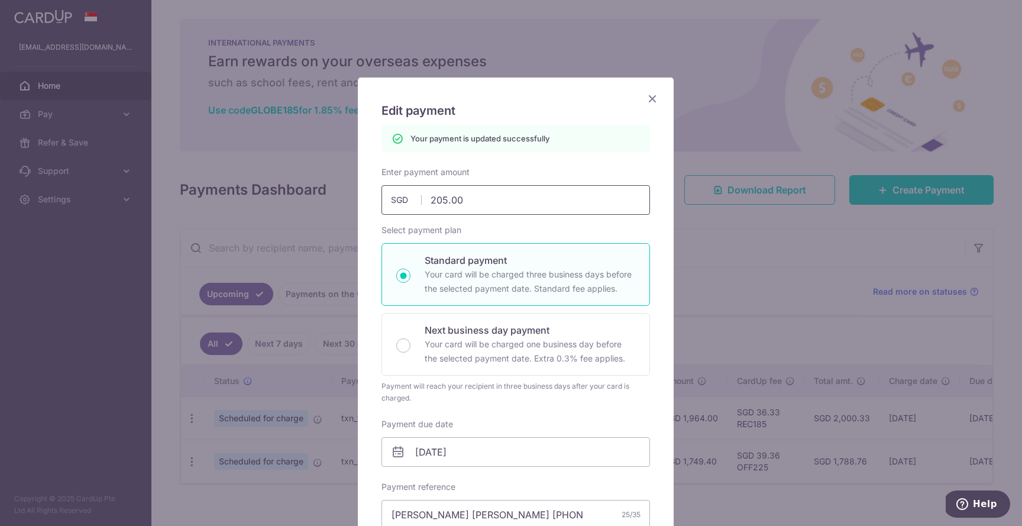
click at [453, 199] on input "205.00" at bounding box center [516, 200] width 269 height 30
click at [440, 201] on input "205.00" at bounding box center [516, 200] width 269 height 30
type input "208.00"
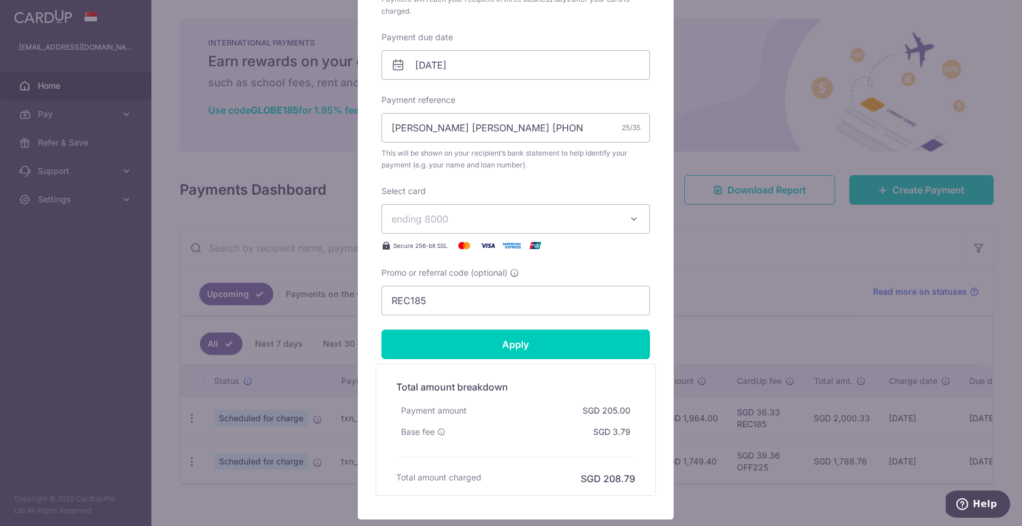
scroll to position [362, 0]
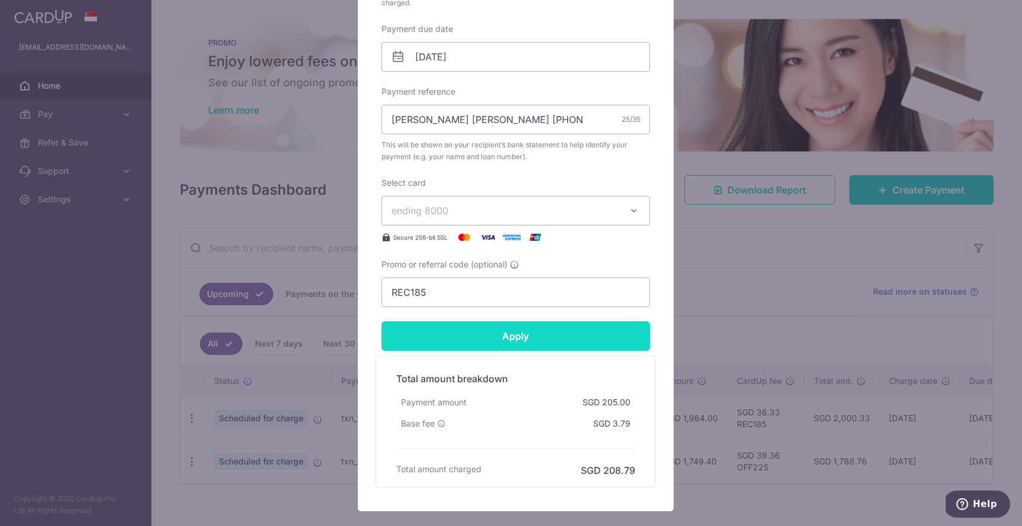
click at [579, 343] on input "Apply" at bounding box center [516, 336] width 269 height 30
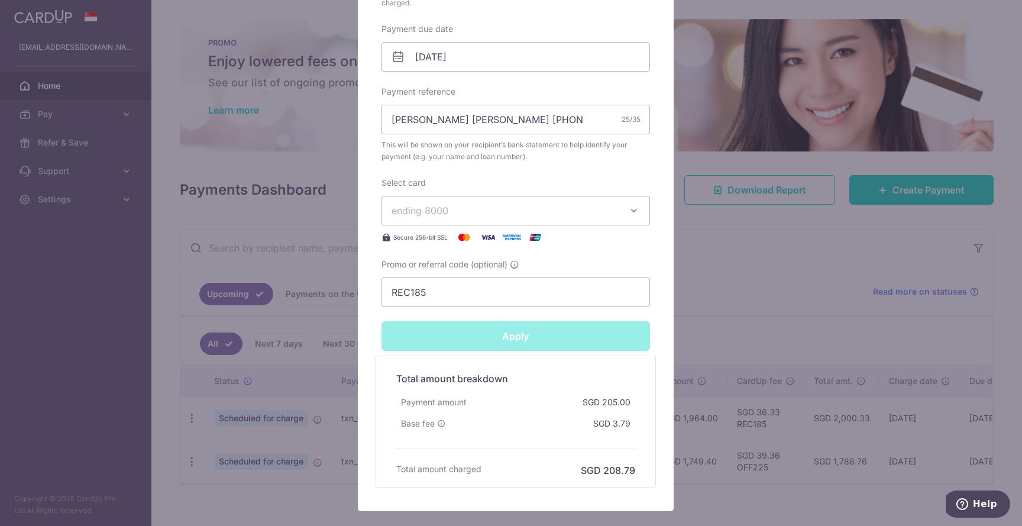
type input "Successfully Applied"
click at [701, 317] on div "Edit payment By clicking apply, you will make changes to all payments to DBS Ba…" at bounding box center [511, 263] width 1022 height 526
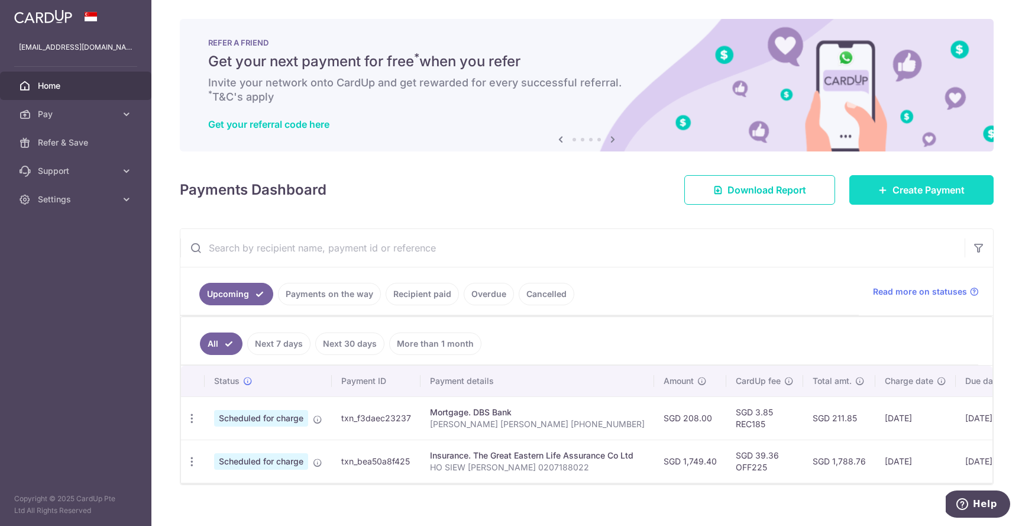
click at [933, 193] on span "Create Payment" at bounding box center [929, 190] width 72 height 14
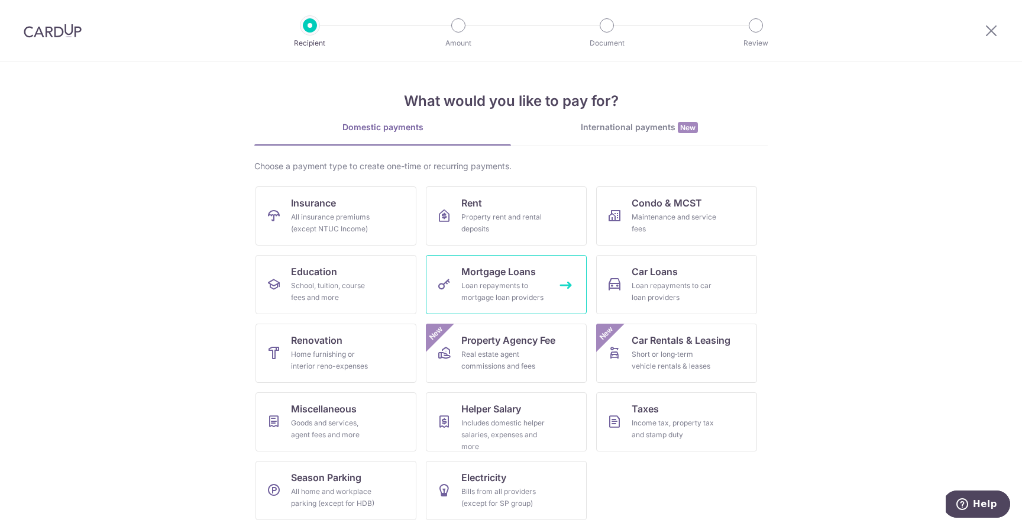
click at [519, 283] on div "Loan repayments to mortgage loan providers" at bounding box center [503, 292] width 85 height 24
